Goal: Find specific page/section: Find specific page/section

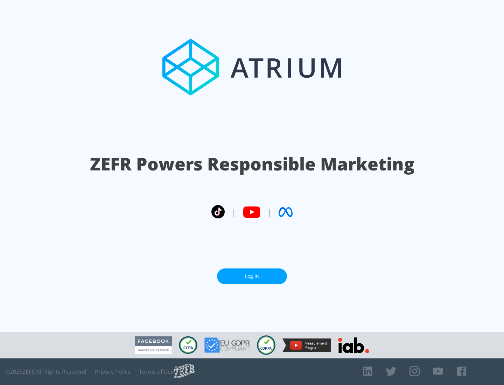
click at [252, 273] on link "Log In" at bounding box center [252, 277] width 70 height 16
